Goal: Task Accomplishment & Management: Use online tool/utility

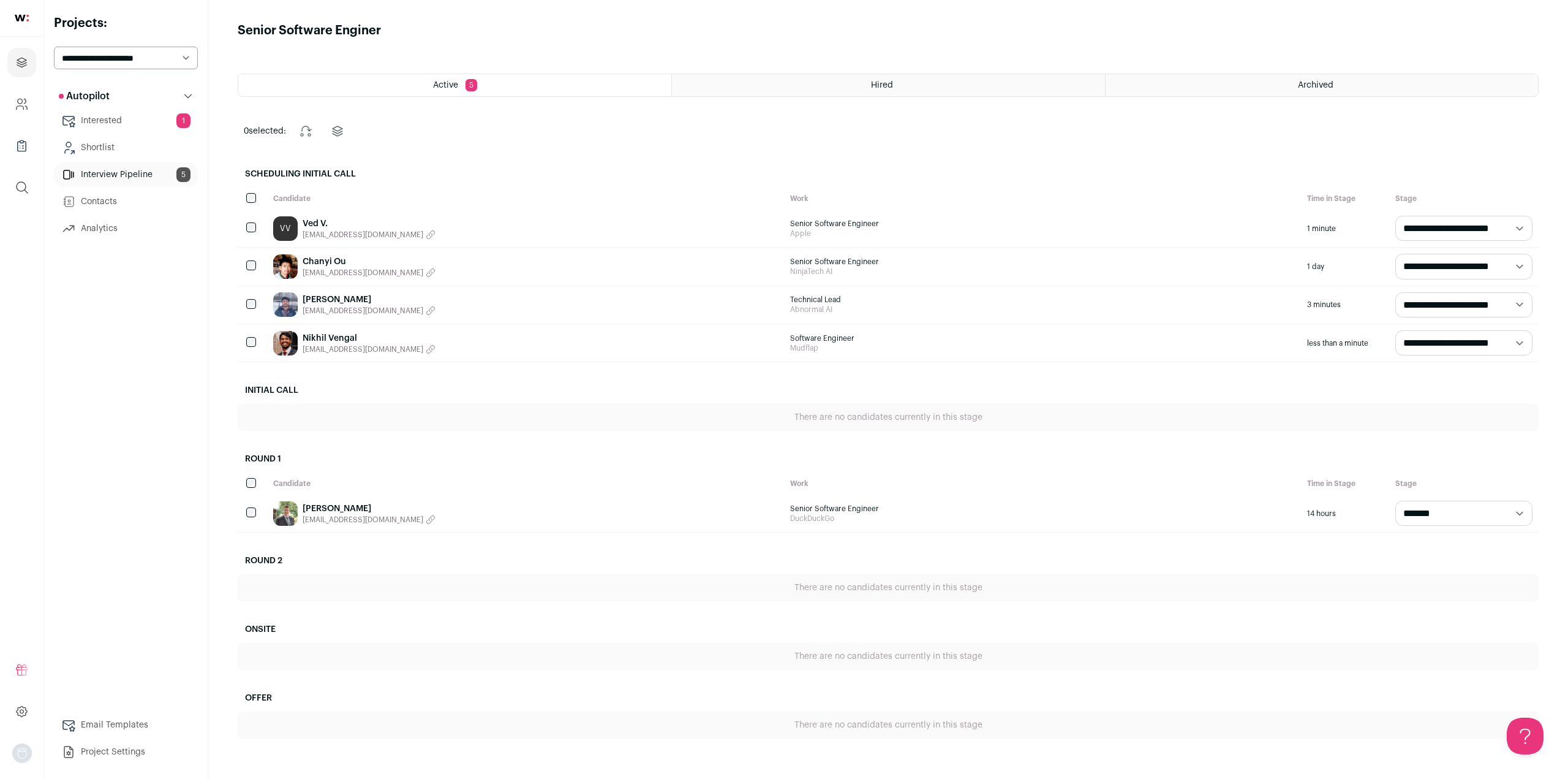
click at [101, 124] on link "Interested 1" at bounding box center [126, 120] width 144 height 24
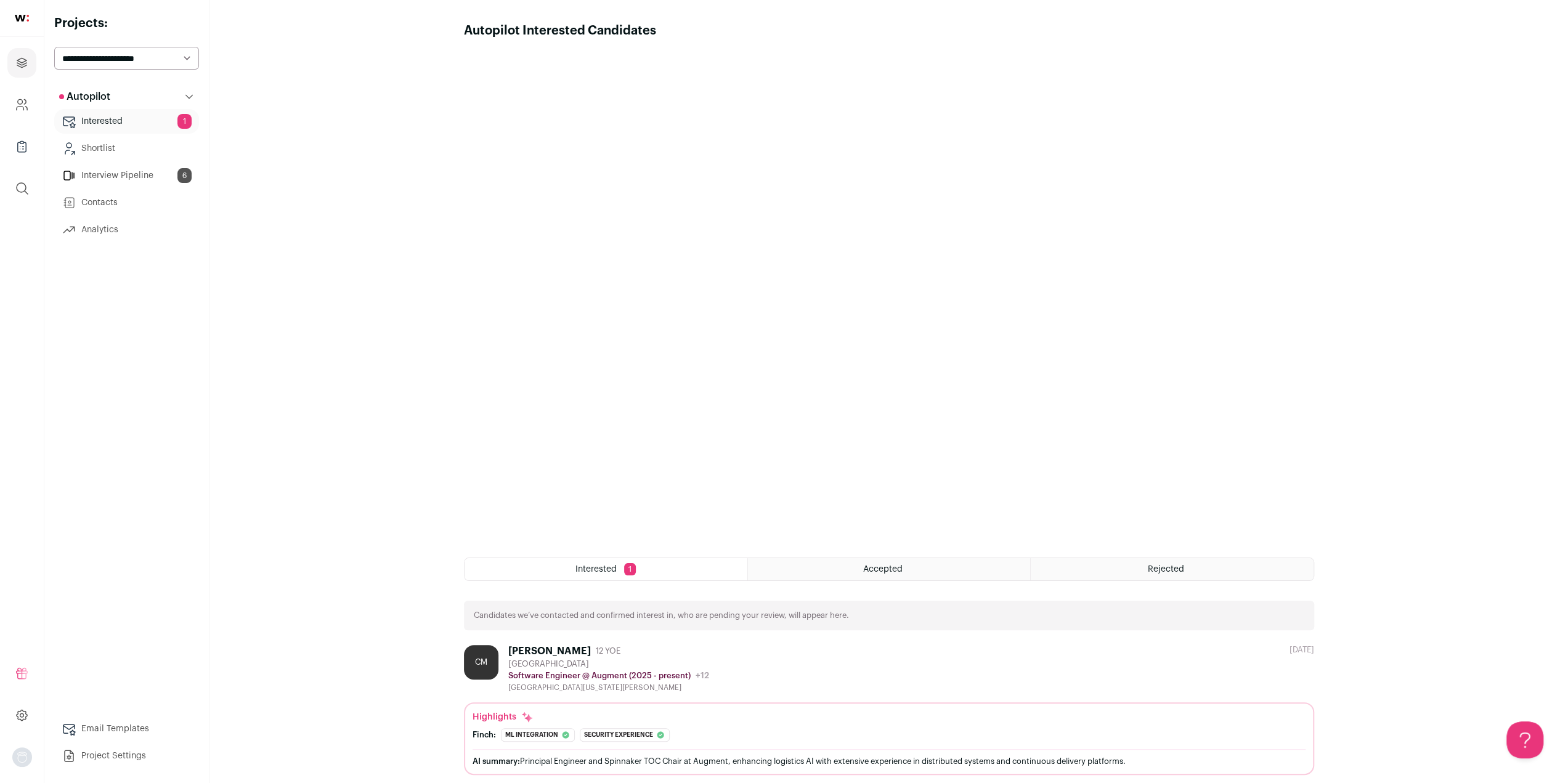
click at [591, 652] on div "[PERSON_NAME]" at bounding box center [550, 651] width 82 height 12
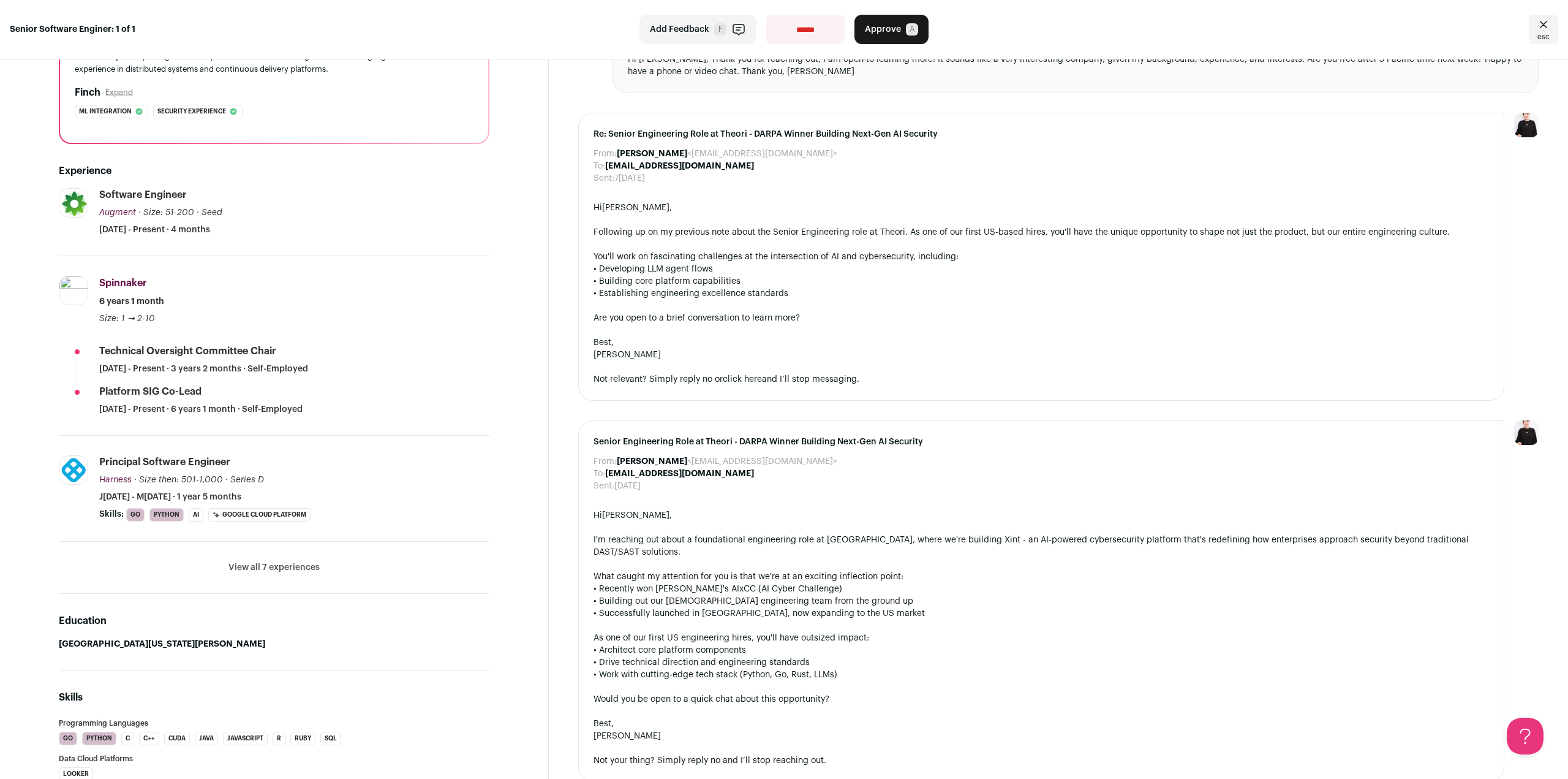
scroll to position [184, 0]
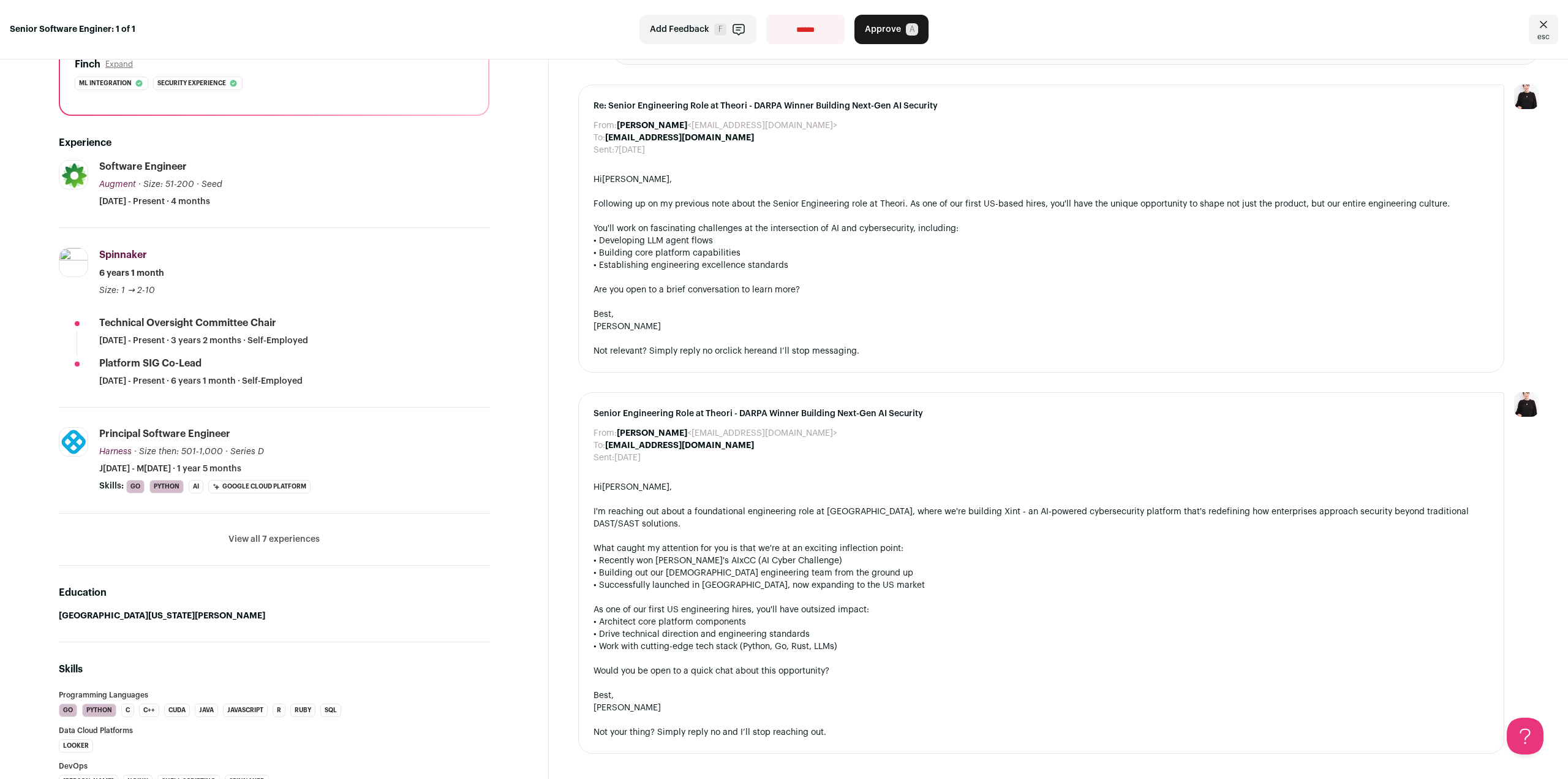
click at [261, 537] on button "View all 7 experiences" at bounding box center [274, 539] width 91 height 12
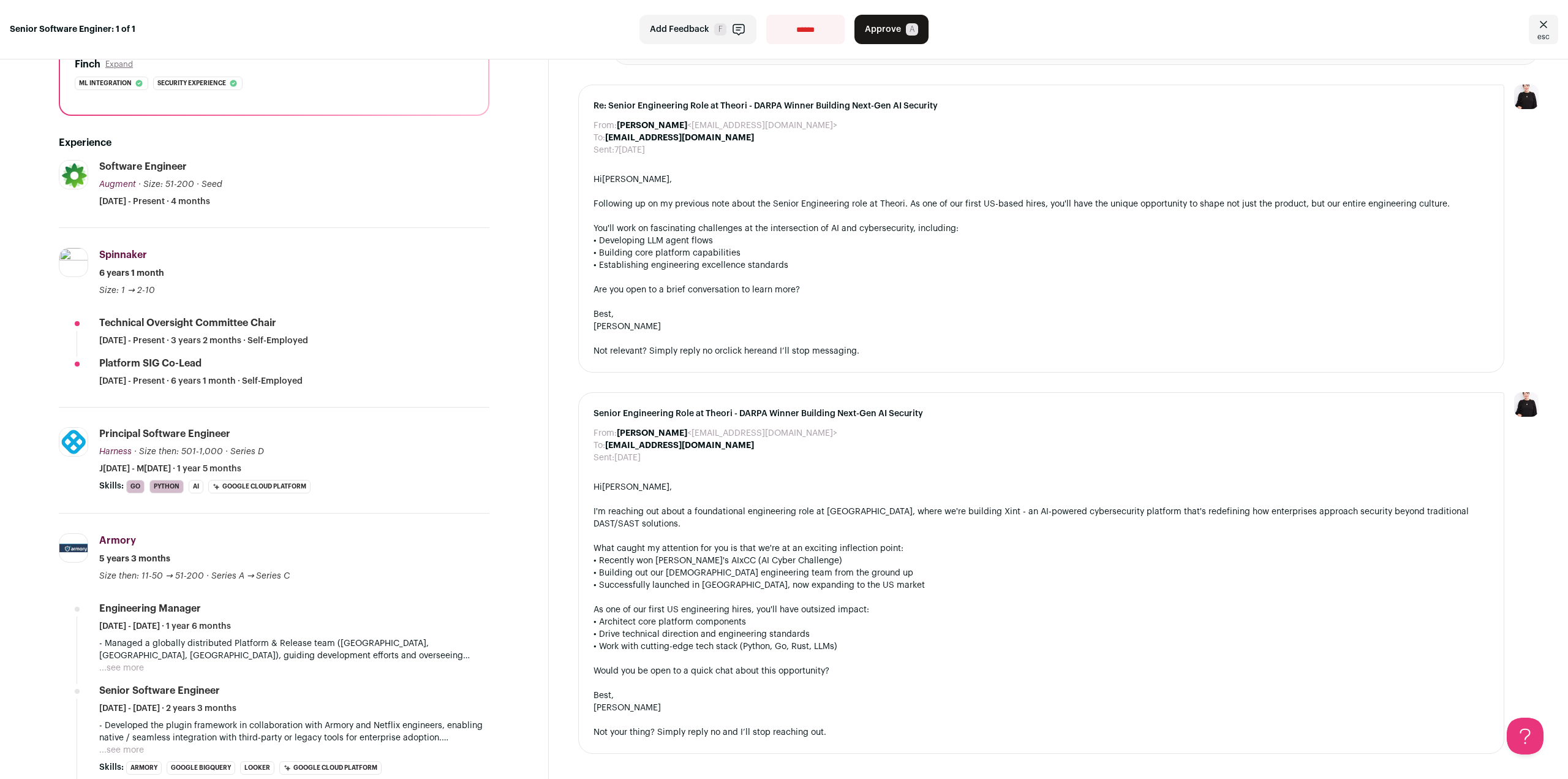
scroll to position [367, 0]
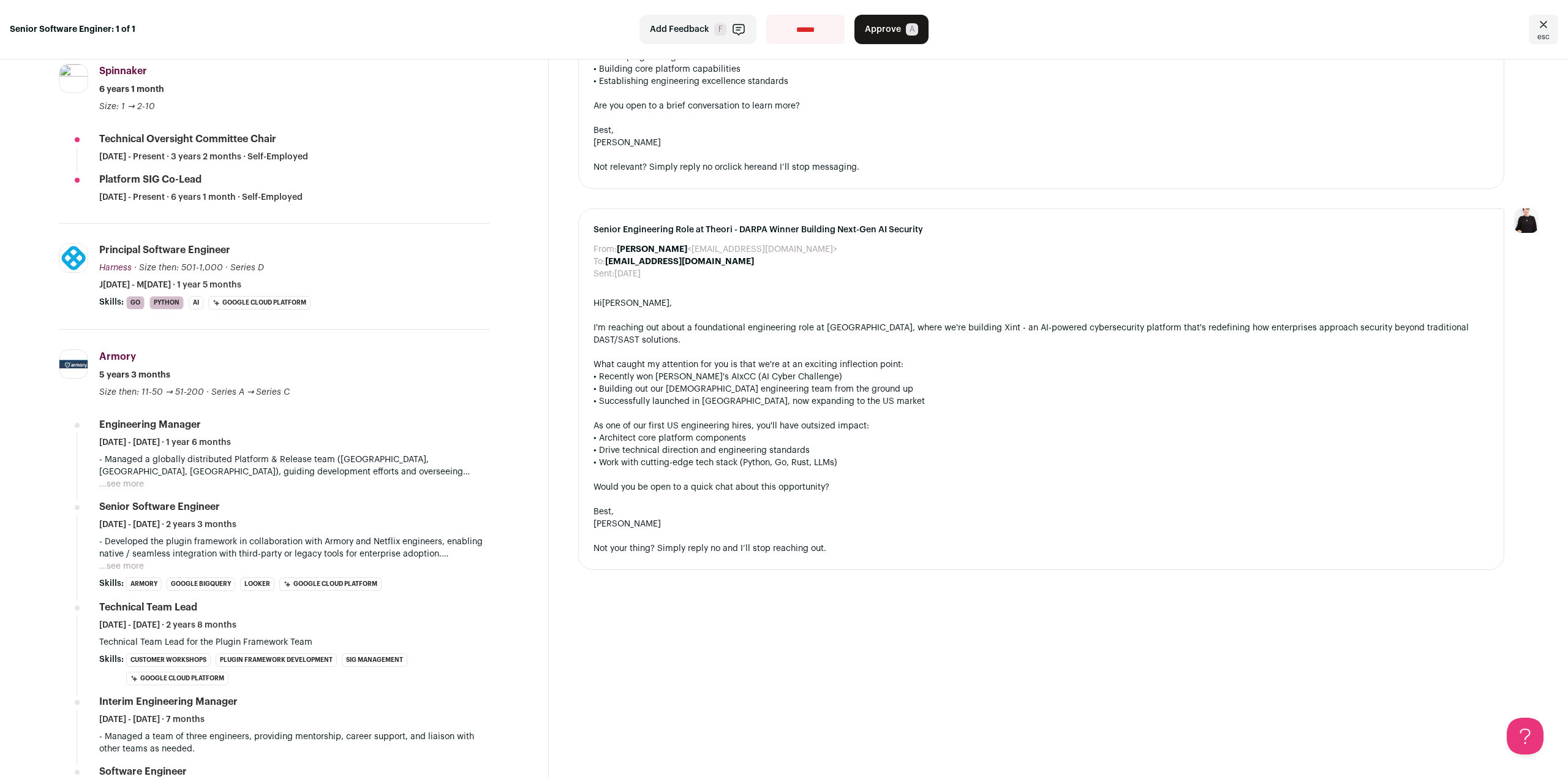
click at [151, 28] on div "Senior Software Enginer: 1 of 1" at bounding box center [264, 30] width 509 height 12
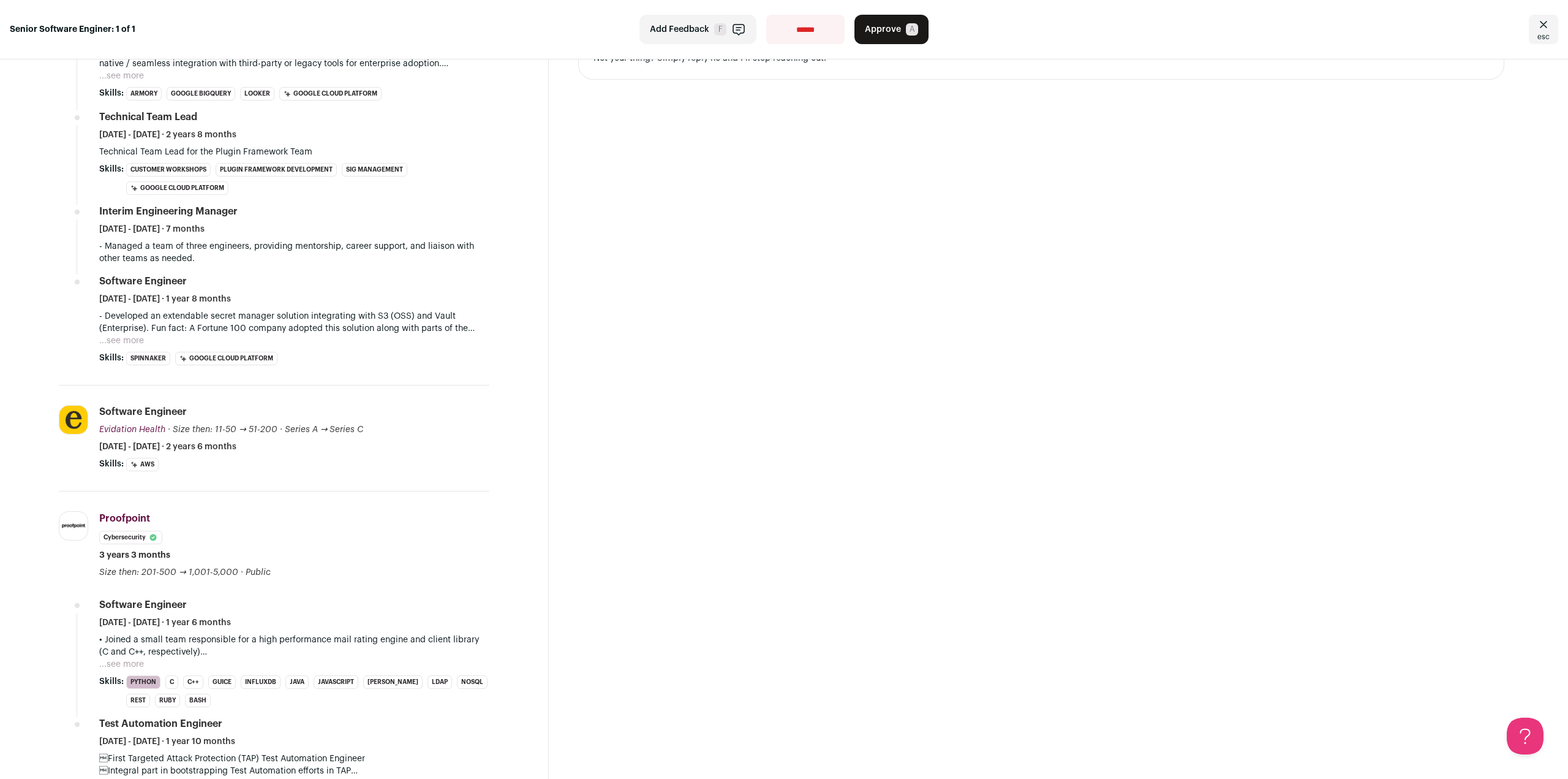
scroll to position [1164, 0]
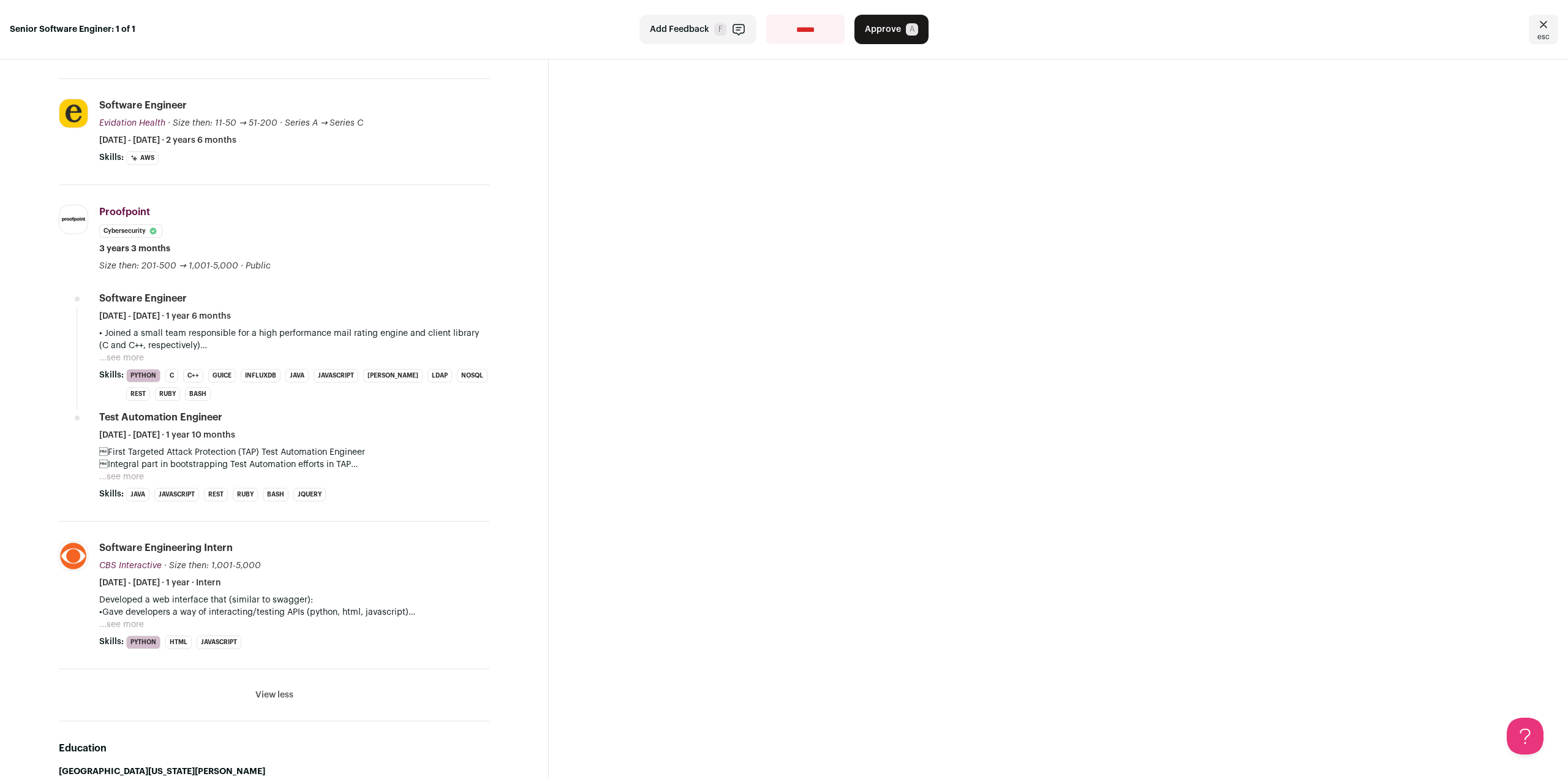
click at [122, 355] on button "...see more" at bounding box center [121, 358] width 45 height 12
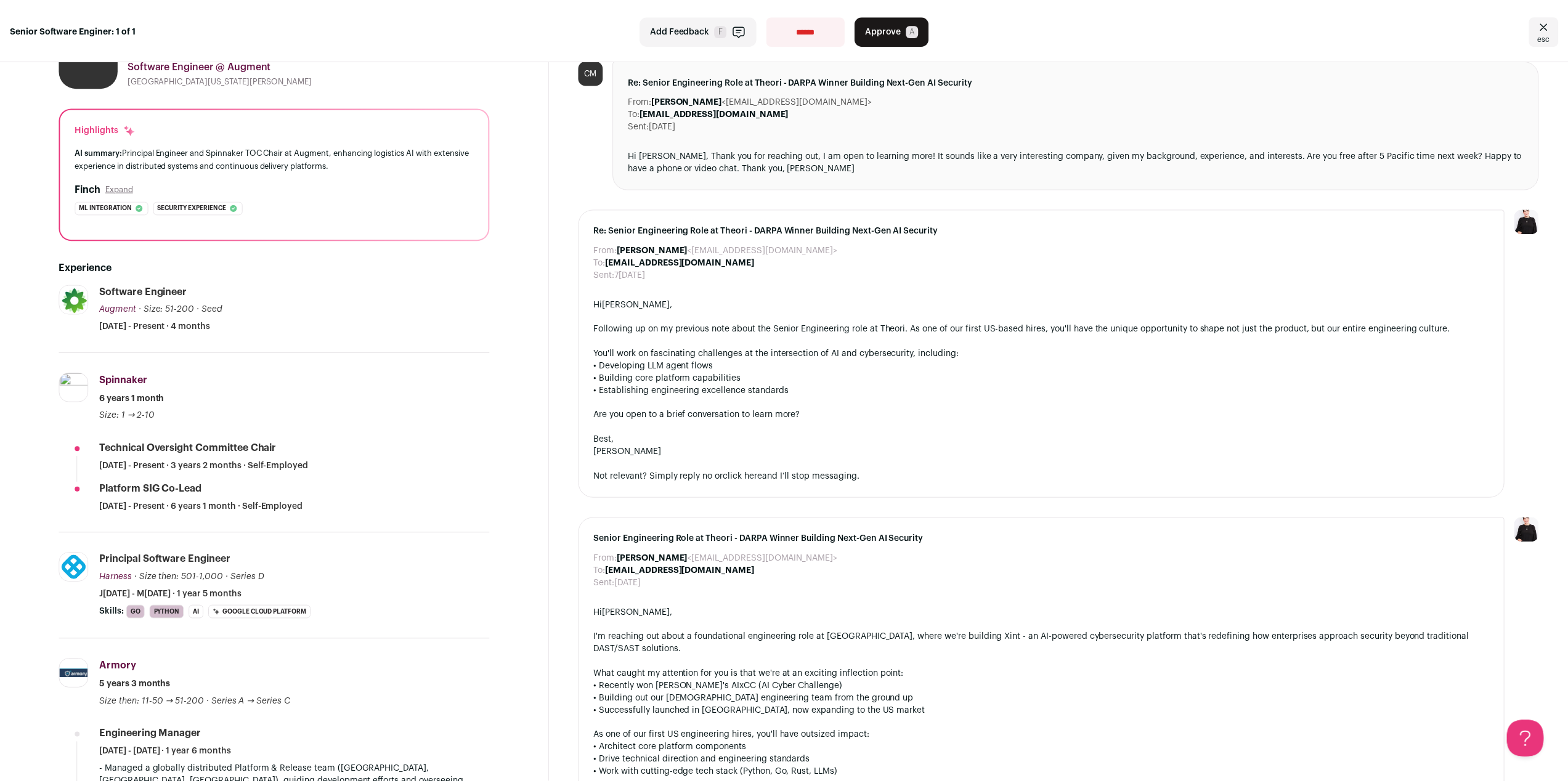
scroll to position [0, 0]
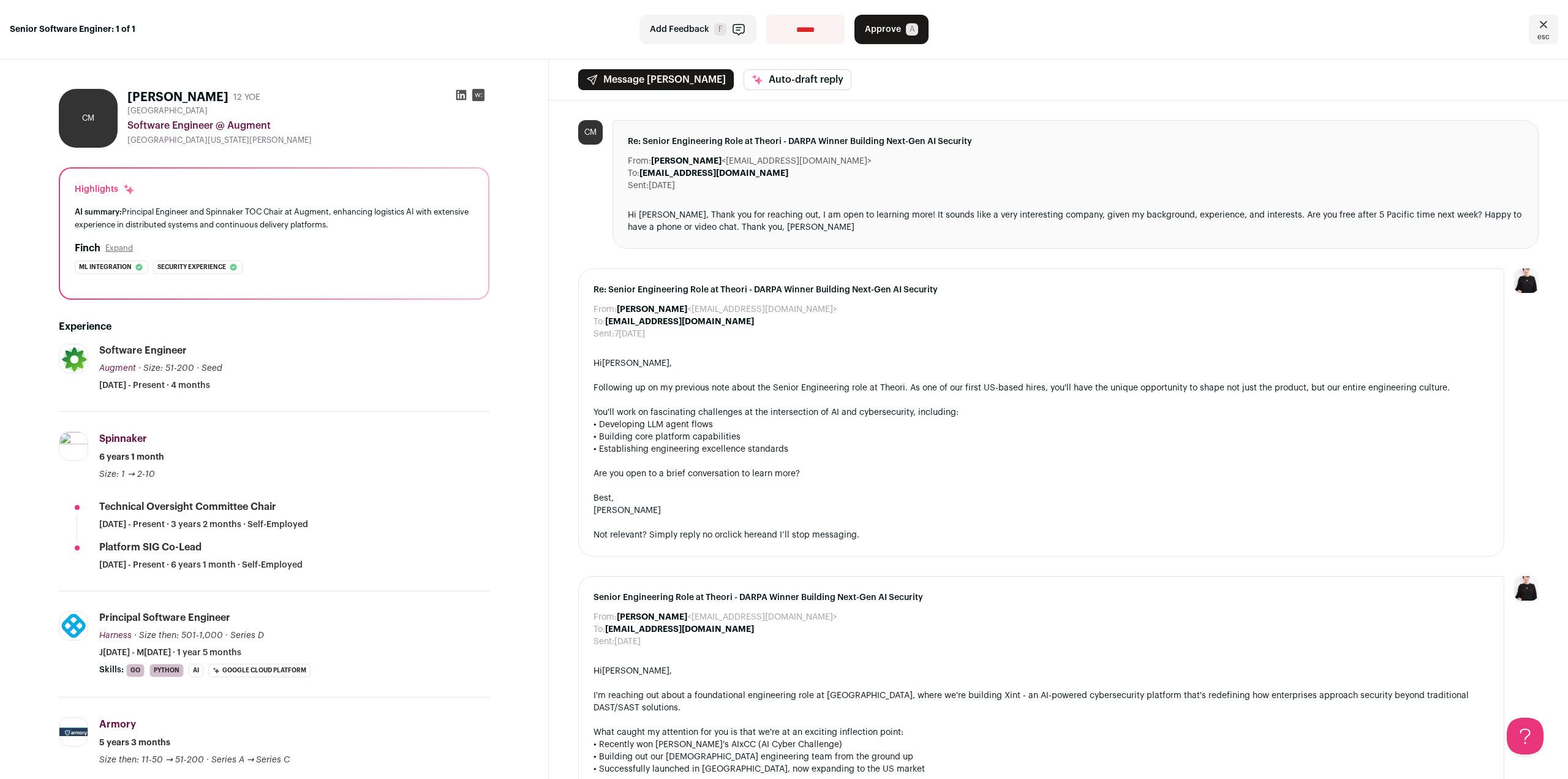
click at [875, 26] on span "Approve" at bounding box center [883, 30] width 36 height 12
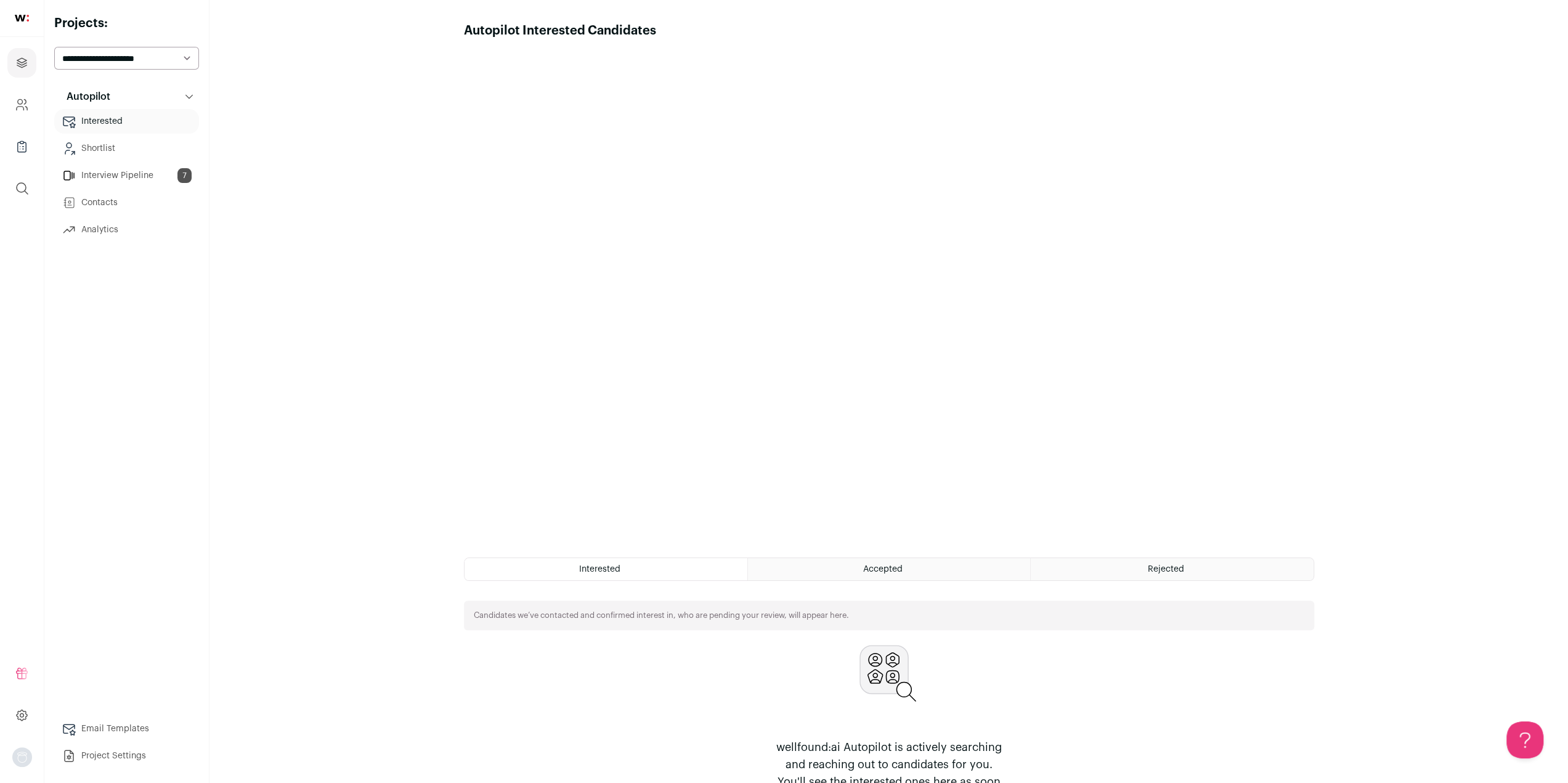
click at [128, 176] on link "Interview Pipeline 7" at bounding box center [126, 176] width 145 height 24
